Goal: Task Accomplishment & Management: Complete application form

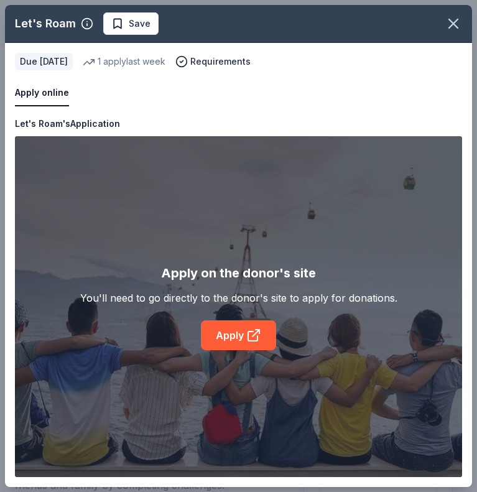
scroll to position [249, 0]
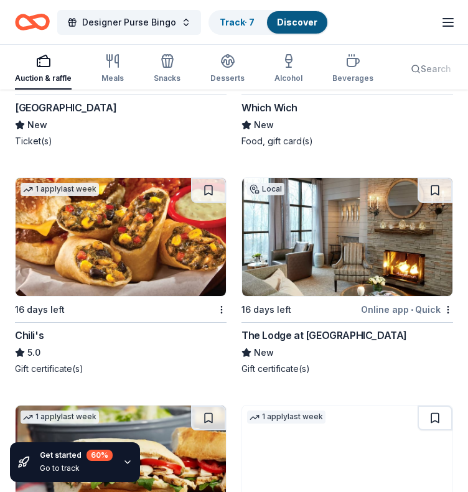
scroll to position [15548, 0]
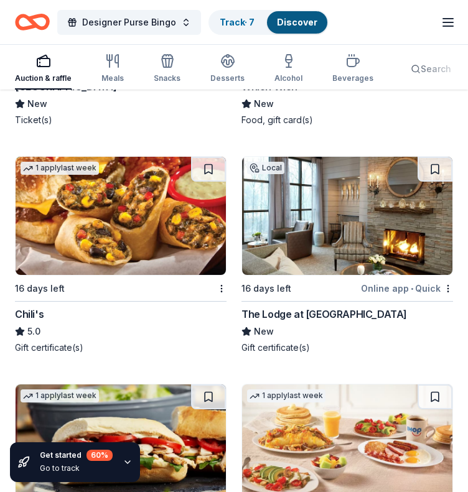
click at [371, 206] on img at bounding box center [347, 216] width 210 height 118
click at [142, 225] on img at bounding box center [121, 216] width 210 height 118
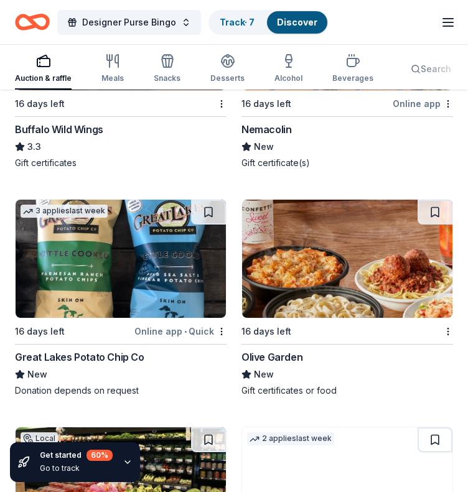
scroll to position [16449, 0]
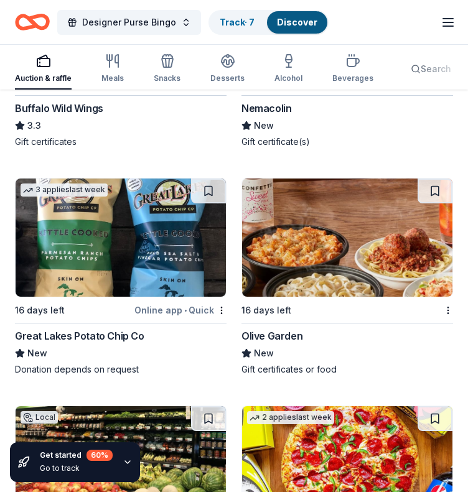
click at [307, 223] on img at bounding box center [347, 237] width 210 height 118
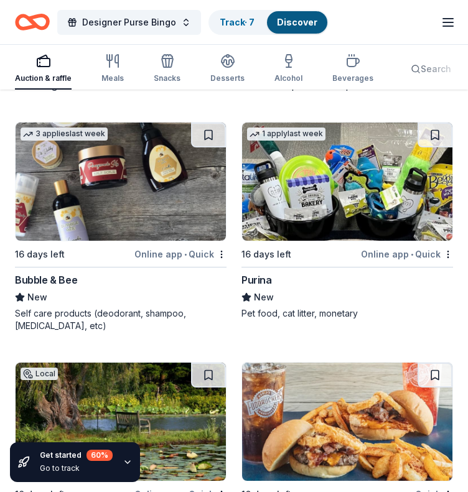
scroll to position [17195, 0]
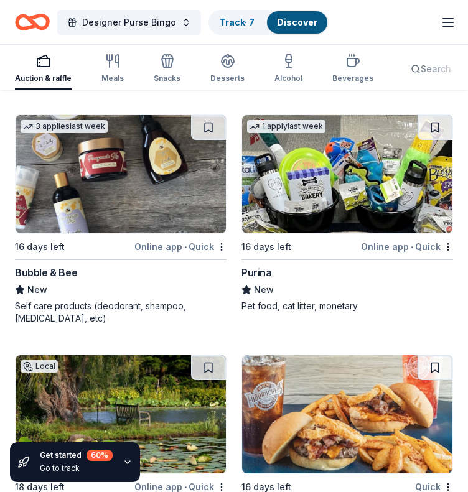
click at [164, 150] on img at bounding box center [121, 174] width 210 height 118
click at [308, 178] on img at bounding box center [347, 174] width 210 height 118
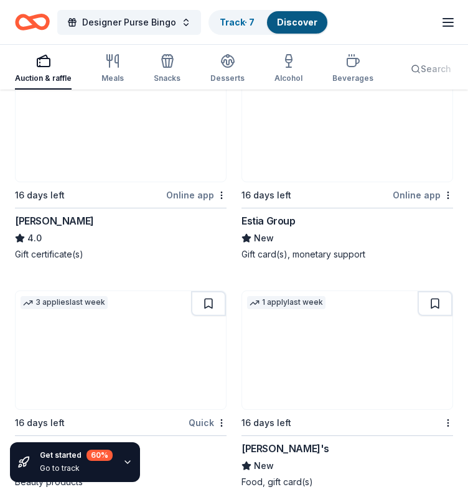
scroll to position [17693, 0]
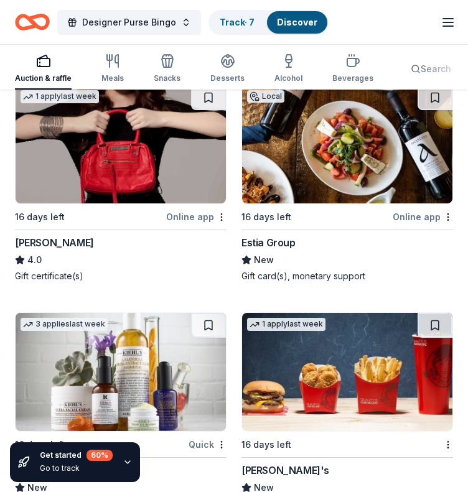
click at [127, 152] on img at bounding box center [121, 144] width 210 height 118
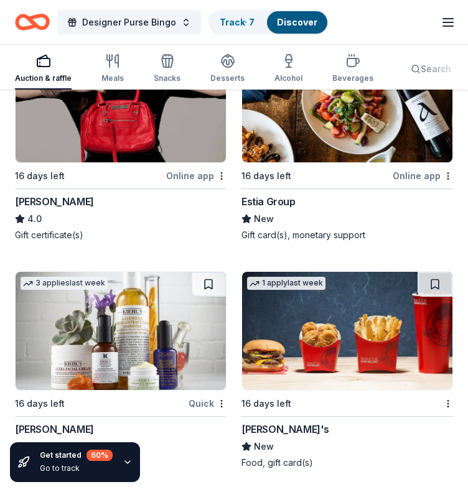
scroll to position [17755, 0]
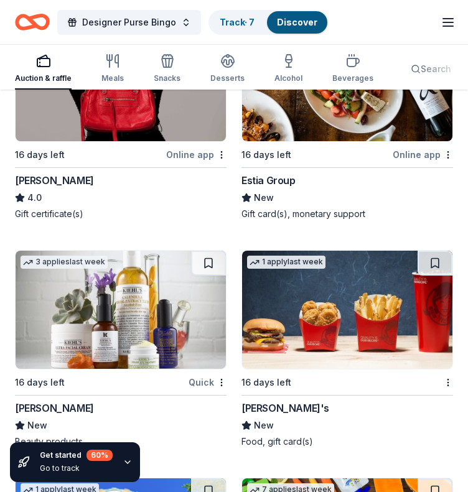
click at [184, 287] on img at bounding box center [121, 310] width 210 height 118
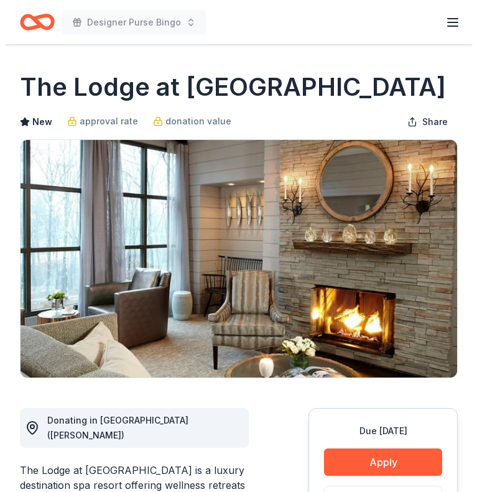
scroll to position [187, 0]
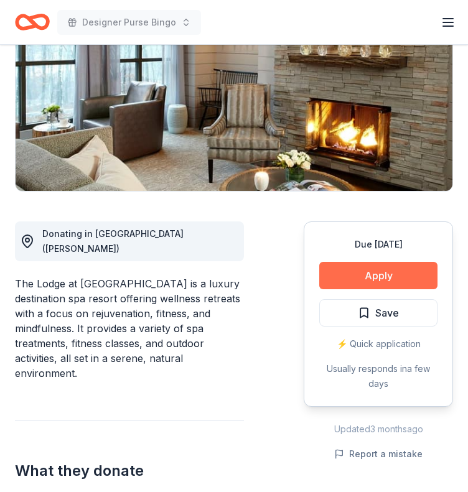
click at [363, 267] on button "Apply" at bounding box center [378, 275] width 118 height 27
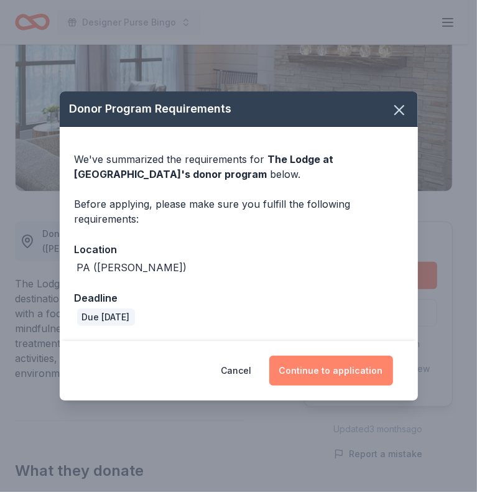
click at [326, 371] on button "Continue to application" at bounding box center [331, 371] width 124 height 30
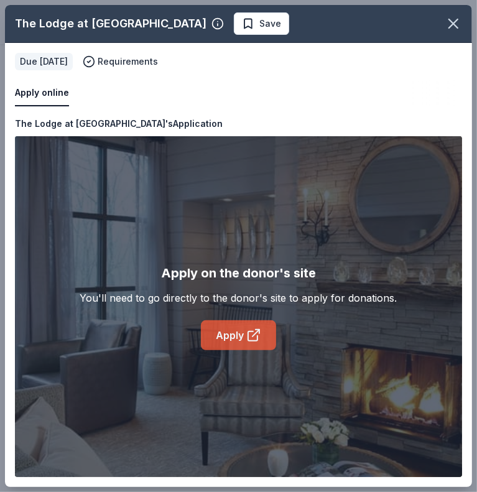
click at [232, 331] on link "Apply" at bounding box center [238, 335] width 75 height 30
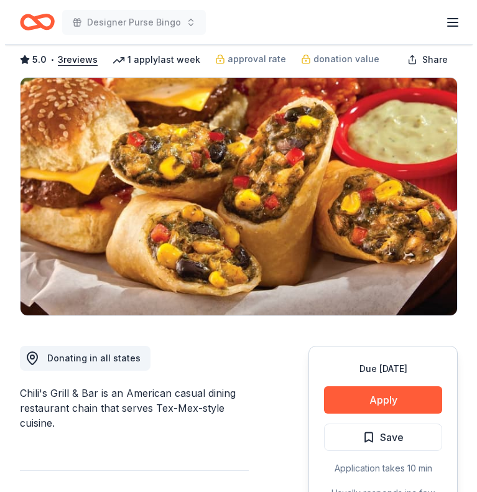
scroll to position [124, 0]
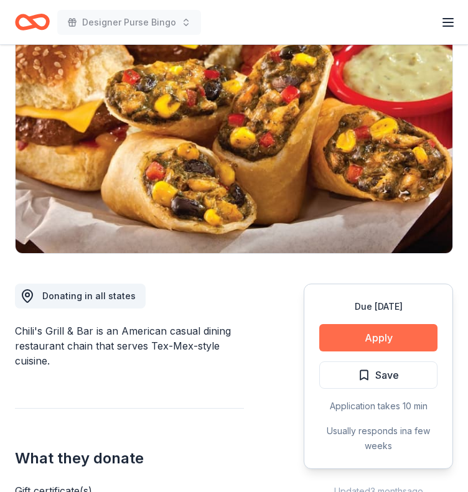
click at [378, 334] on button "Apply" at bounding box center [378, 337] width 118 height 27
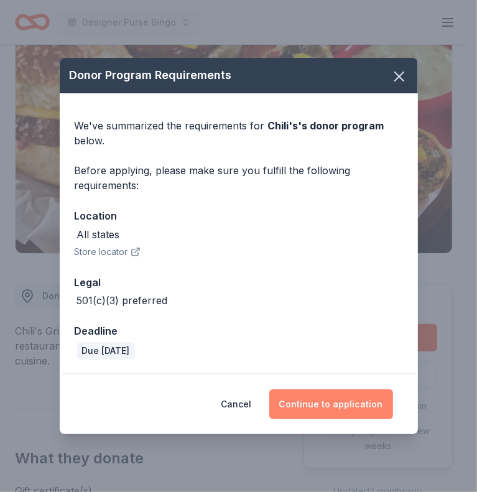
click at [325, 409] on button "Continue to application" at bounding box center [331, 404] width 124 height 30
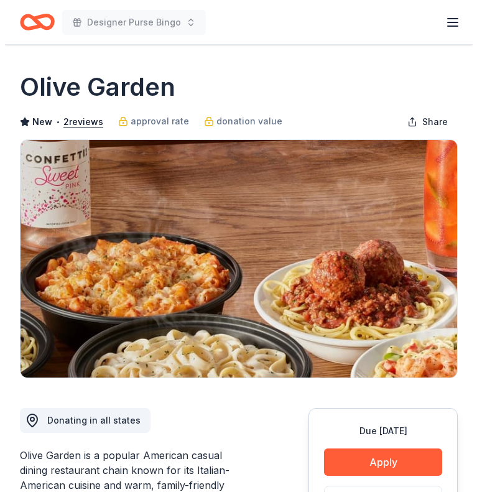
scroll to position [124, 0]
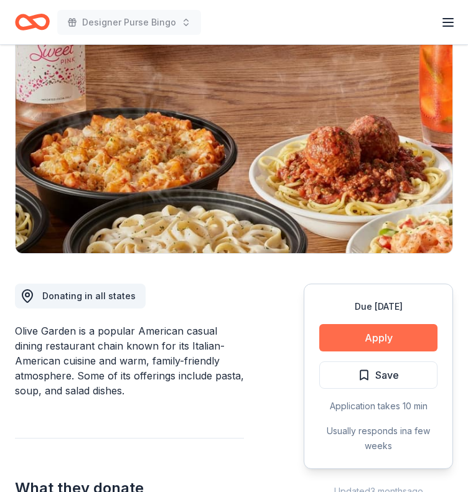
click at [378, 342] on button "Apply" at bounding box center [378, 337] width 118 height 27
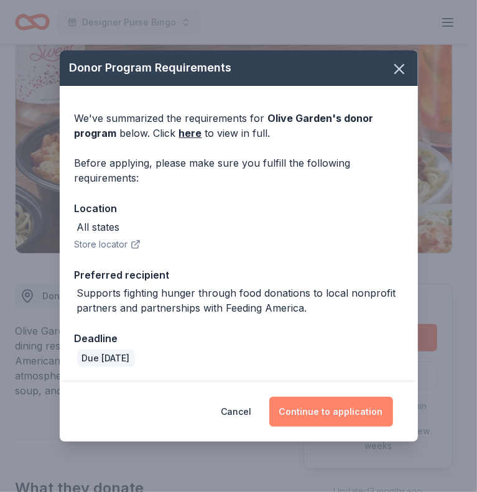
click at [330, 402] on button "Continue to application" at bounding box center [331, 412] width 124 height 30
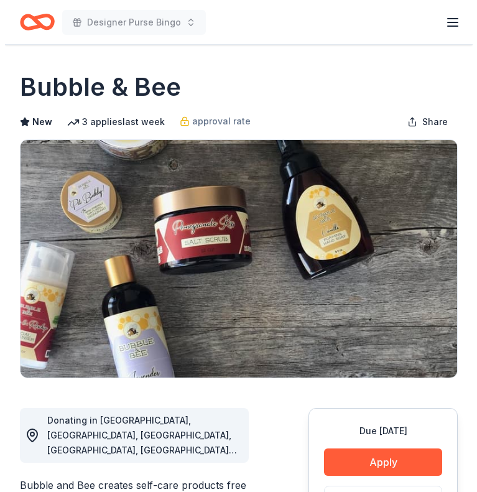
scroll to position [124, 0]
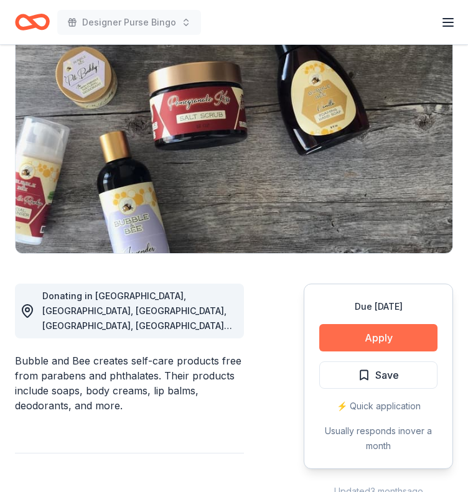
click at [388, 333] on button "Apply" at bounding box center [378, 337] width 118 height 27
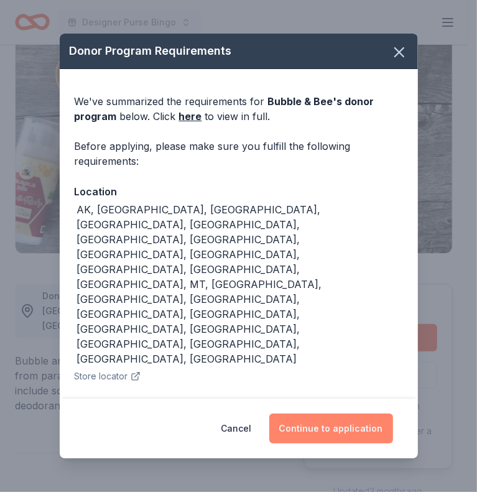
click at [331, 414] on button "Continue to application" at bounding box center [331, 429] width 124 height 30
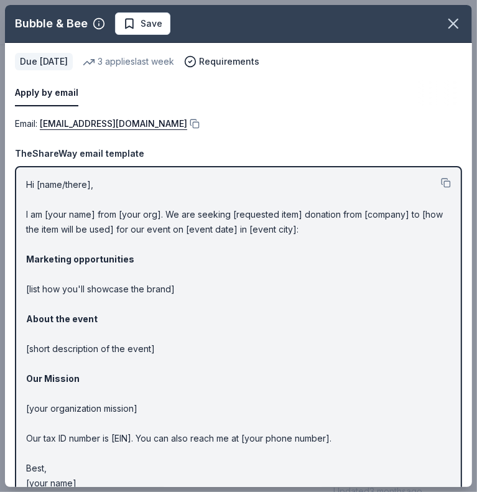
drag, startPoint x: 26, startPoint y: 184, endPoint x: 123, endPoint y: 243, distance: 113.6
click at [123, 243] on p "Hi [name/there], I am [your name] from [your org]. We are seeking [requested it…" at bounding box center [238, 333] width 425 height 313
drag, startPoint x: 27, startPoint y: 182, endPoint x: 148, endPoint y: 227, distance: 128.7
click at [148, 227] on p "Hi [name/there], I am [your name] from [your org]. We are seeking [requested it…" at bounding box center [238, 333] width 425 height 313
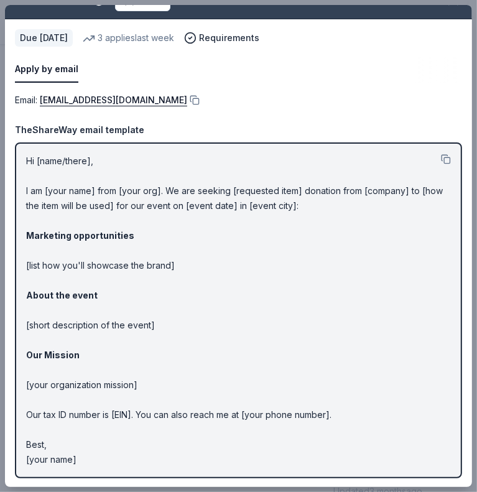
scroll to position [0, 0]
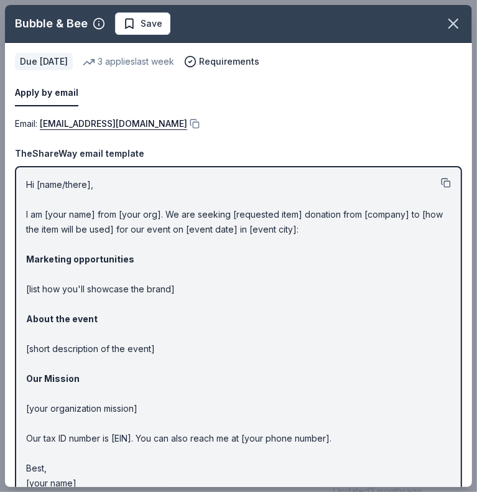
click at [441, 183] on button at bounding box center [446, 183] width 10 height 10
click at [187, 123] on button at bounding box center [193, 124] width 12 height 10
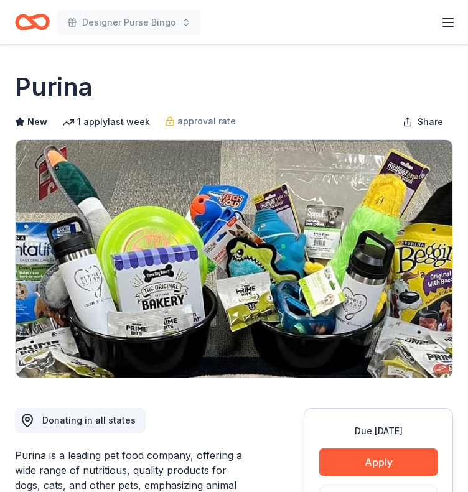
scroll to position [62, 0]
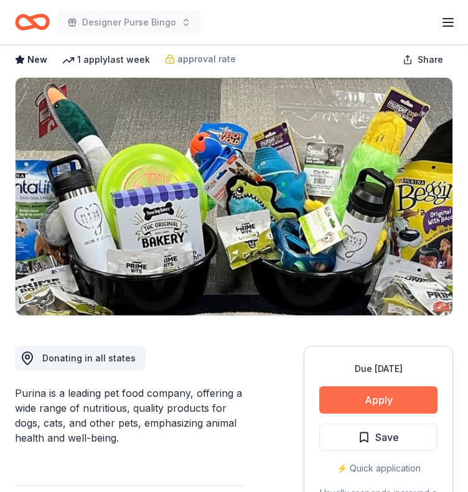
click at [397, 399] on button "Apply" at bounding box center [378, 399] width 118 height 27
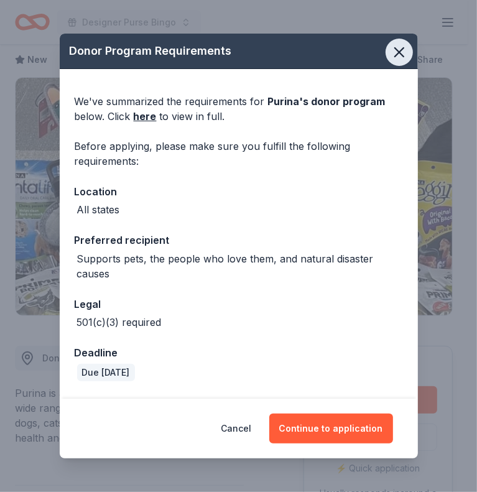
click at [401, 47] on button "button" at bounding box center [399, 52] width 27 height 27
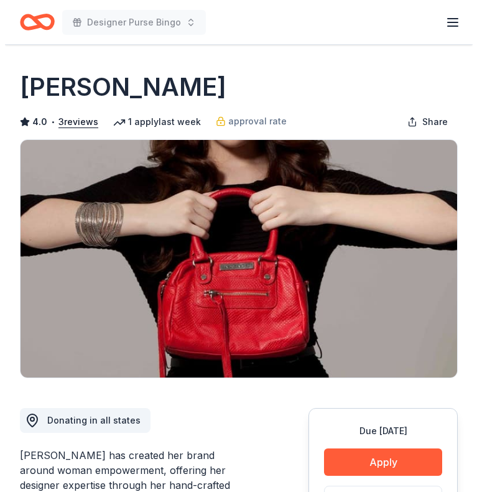
scroll to position [124, 0]
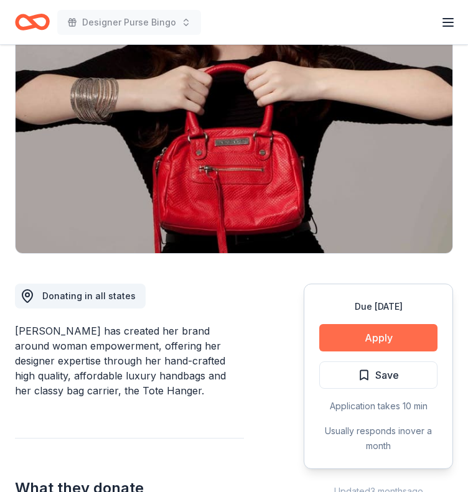
click at [371, 334] on button "Apply" at bounding box center [378, 337] width 118 height 27
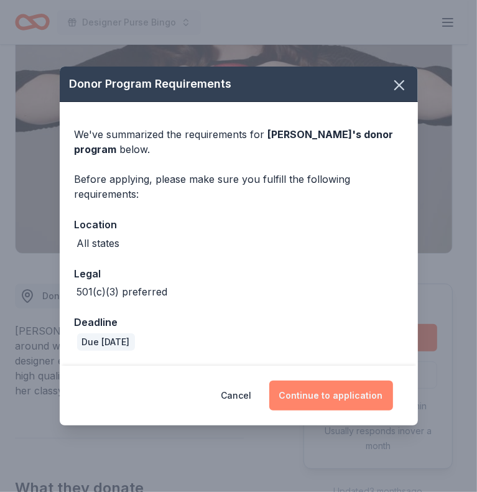
click at [346, 392] on button "Continue to application" at bounding box center [331, 396] width 124 height 30
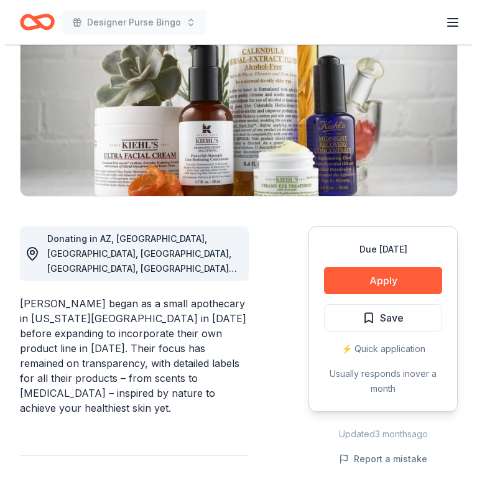
scroll to position [187, 0]
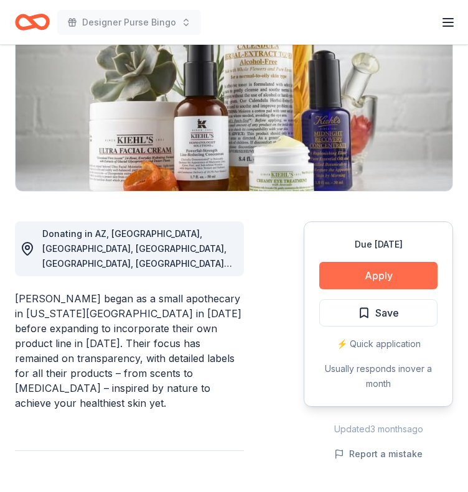
click at [361, 283] on button "Apply" at bounding box center [378, 275] width 118 height 27
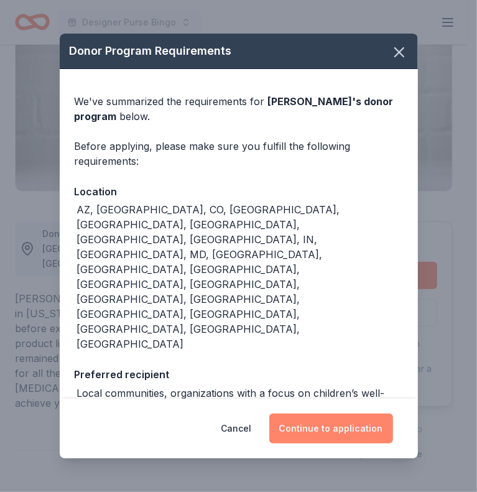
click at [318, 414] on button "Continue to application" at bounding box center [331, 429] width 124 height 30
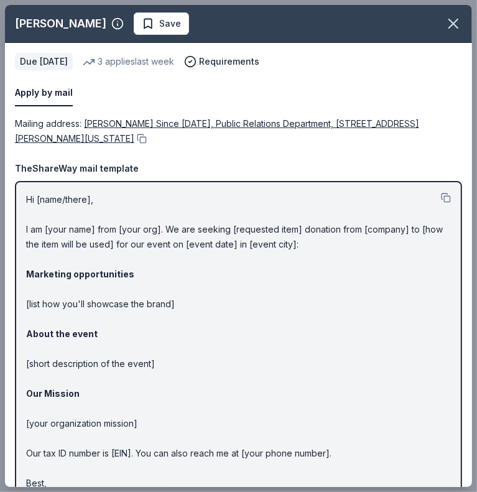
drag, startPoint x: 25, startPoint y: 197, endPoint x: 202, endPoint y: 231, distance: 180.4
click at [202, 231] on div "Hi [name/there], I am [your name] from [your org]. We are seeking [requested it…" at bounding box center [238, 349] width 447 height 336
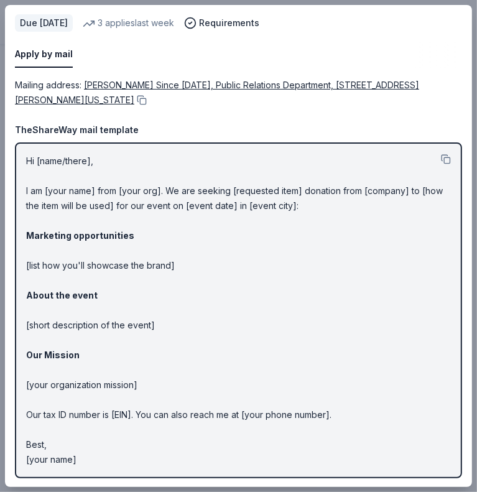
drag, startPoint x: 80, startPoint y: 462, endPoint x: 42, endPoint y: 395, distance: 76.8
click at [42, 395] on p "Hi [name/there], I am [your name] from [your org]. We are seeking [requested it…" at bounding box center [238, 310] width 425 height 313
click at [441, 155] on button at bounding box center [446, 159] width 10 height 10
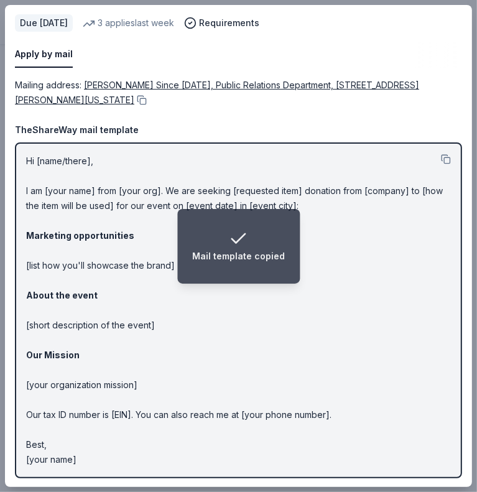
click at [184, 376] on p "Hi [name/there], I am [your name] from [your org]. We are seeking [requested it…" at bounding box center [238, 310] width 425 height 313
